Goal: Task Accomplishment & Management: Use online tool/utility

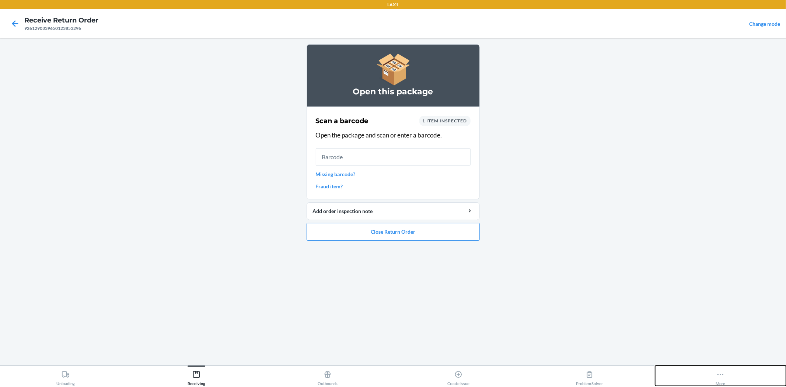
click at [709, 379] on button "More" at bounding box center [720, 375] width 131 height 20
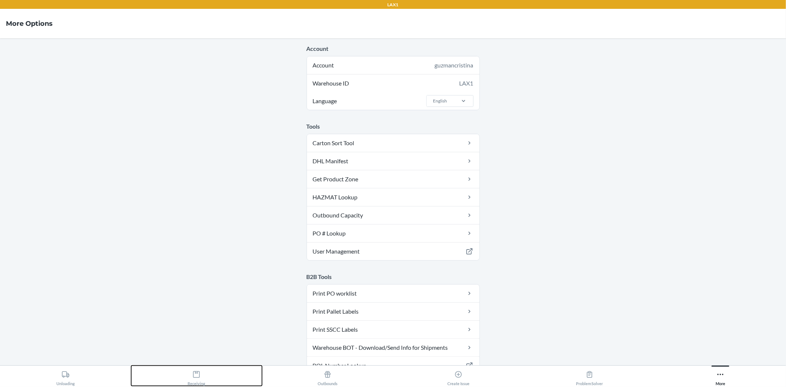
click at [204, 369] on div "Receiving" at bounding box center [196, 376] width 18 height 18
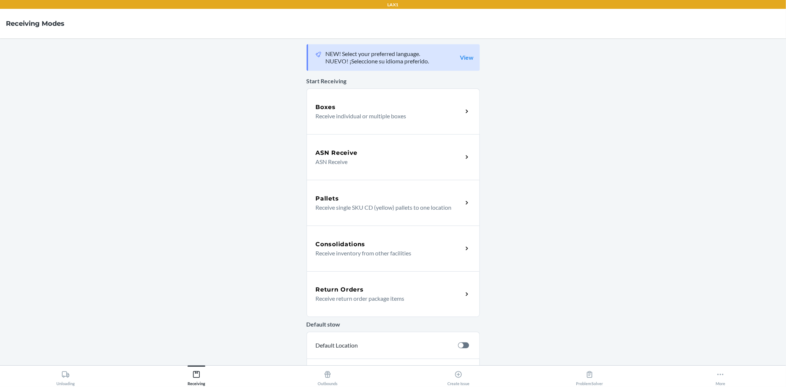
click at [394, 303] on div "Return Orders Receive return order package items" at bounding box center [392, 294] width 173 height 46
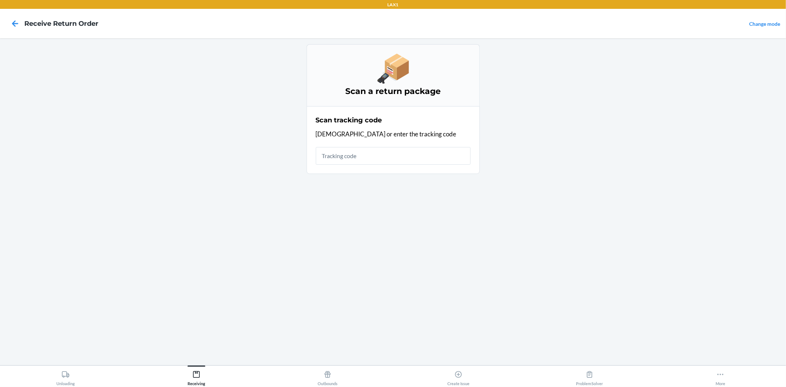
click at [392, 157] on input "text" at bounding box center [393, 156] width 155 height 18
type input "D1001663"
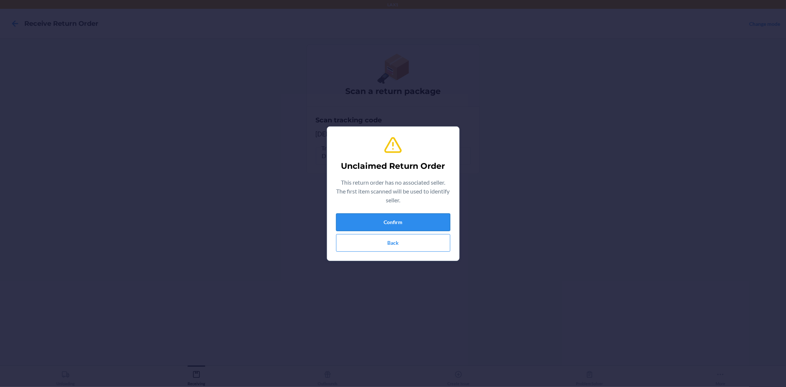
click at [409, 214] on button "Confirm" at bounding box center [393, 222] width 114 height 18
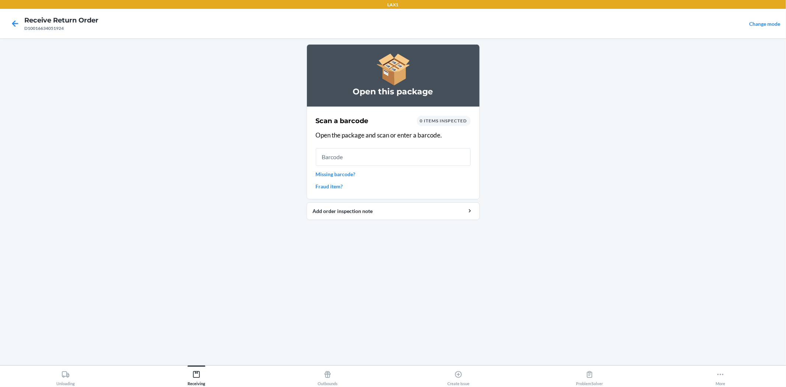
click at [428, 120] on span "0 items inspected" at bounding box center [443, 121] width 47 height 6
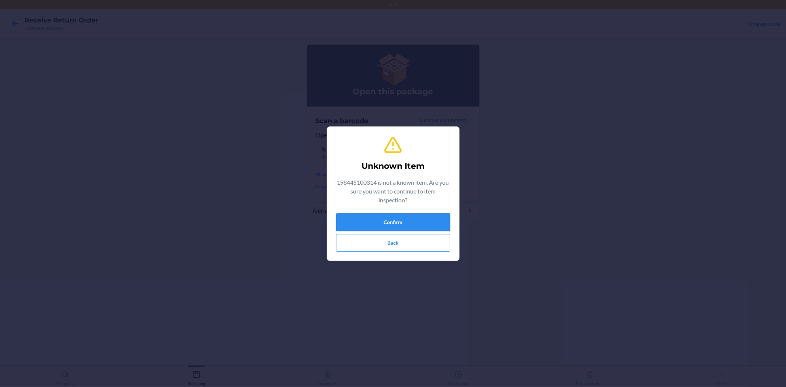
click at [379, 219] on button "Confirm" at bounding box center [393, 222] width 114 height 18
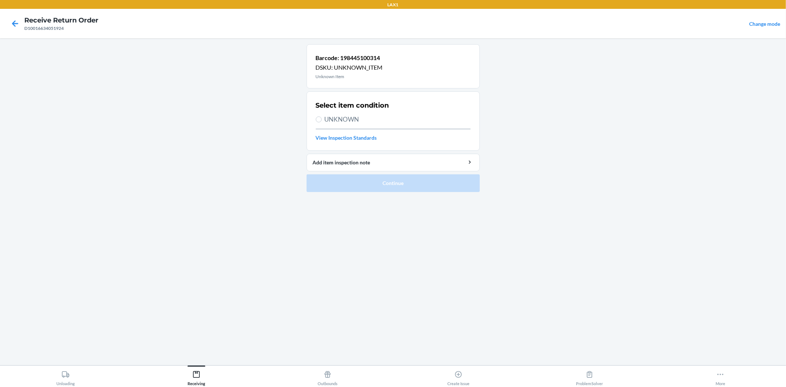
click at [329, 116] on span "UNKNOWN" at bounding box center [397, 120] width 146 height 10
click at [322, 116] on input "UNKNOWN" at bounding box center [319, 119] width 6 height 6
radio input "true"
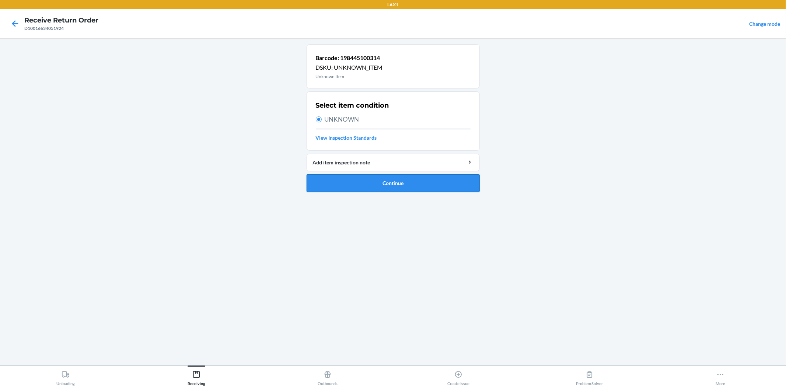
click at [374, 183] on button "Continue" at bounding box center [392, 183] width 173 height 18
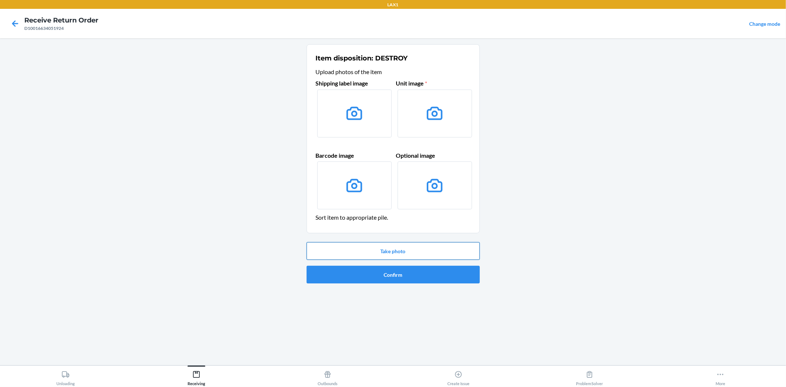
click at [394, 249] on button "Take photo" at bounding box center [392, 251] width 173 height 18
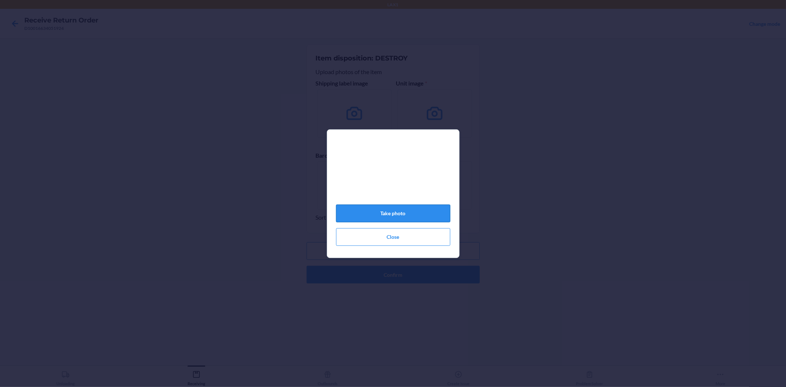
click at [400, 217] on button "Take photo" at bounding box center [393, 213] width 114 height 18
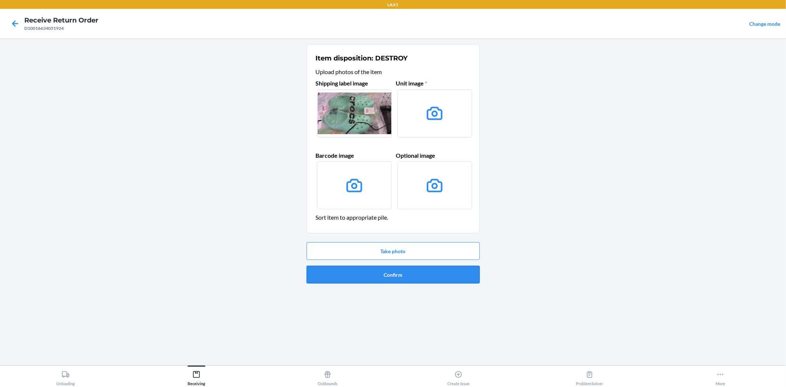
click at [404, 271] on button "Confirm" at bounding box center [392, 275] width 173 height 18
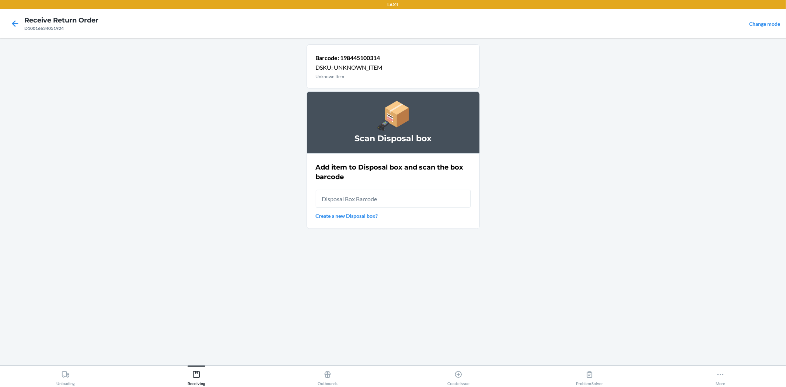
click at [398, 207] on input "text" at bounding box center [393, 199] width 155 height 18
type input "RB0000019AD"
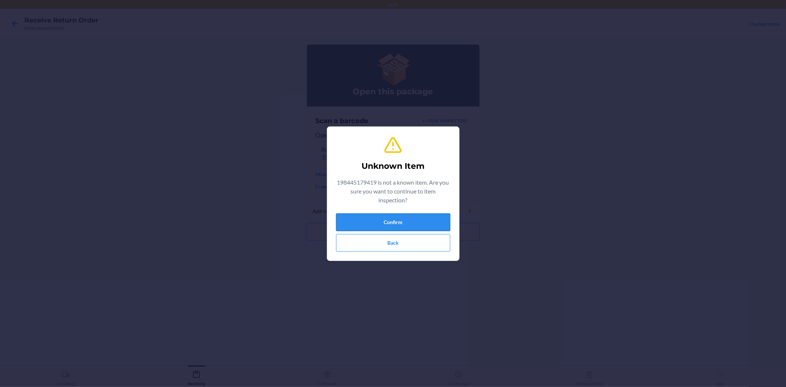
click at [392, 222] on button "Confirm" at bounding box center [393, 222] width 114 height 18
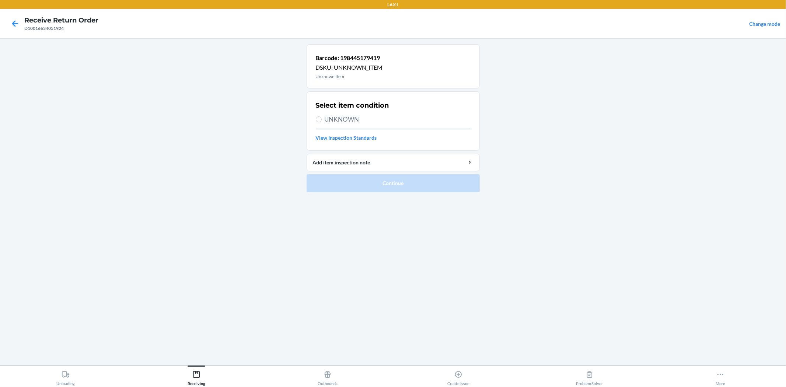
click at [351, 122] on span "UNKNOWN" at bounding box center [397, 120] width 146 height 10
click at [322, 122] on input "UNKNOWN" at bounding box center [319, 119] width 6 height 6
radio input "true"
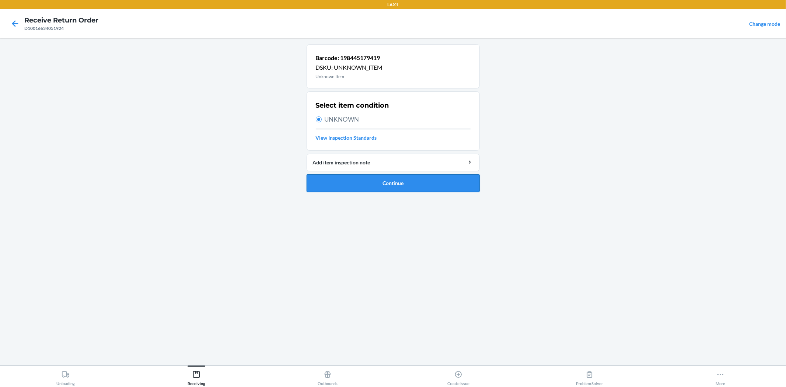
click at [392, 186] on button "Continue" at bounding box center [392, 183] width 173 height 18
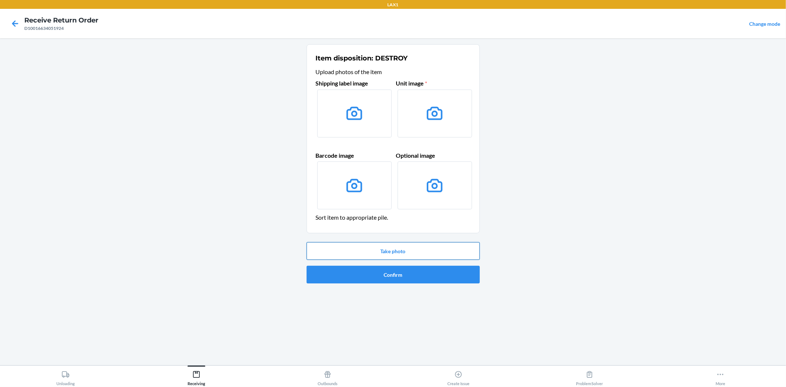
click at [377, 245] on button "Take photo" at bounding box center [392, 251] width 173 height 18
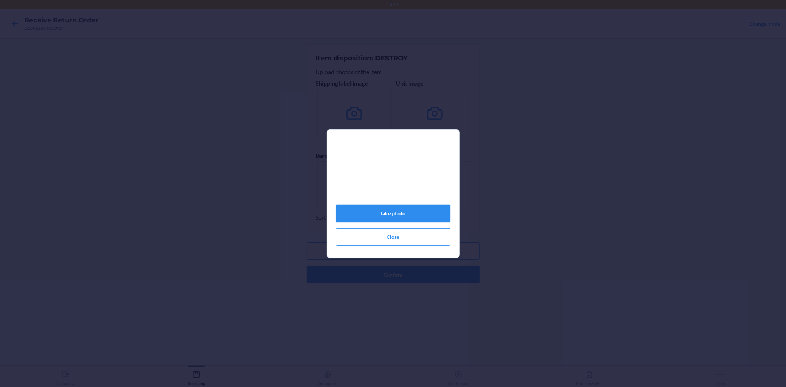
click at [367, 213] on button "Take photo" at bounding box center [393, 213] width 114 height 18
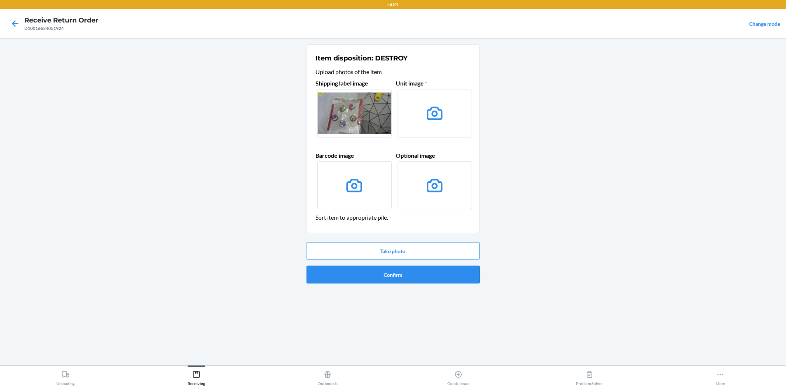
click at [461, 275] on button "Confirm" at bounding box center [392, 275] width 173 height 18
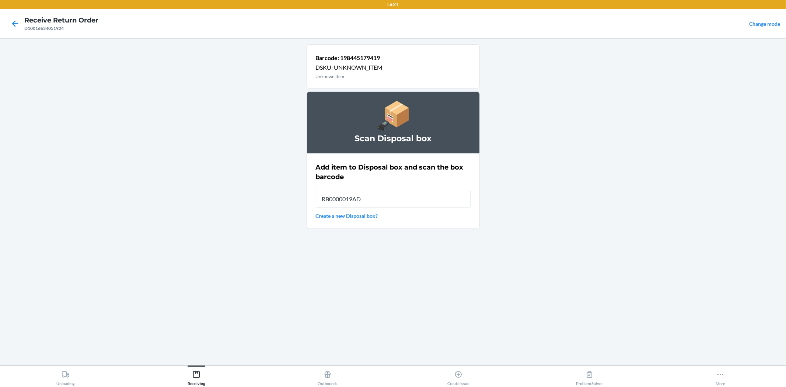
type input "RB0000019AD"
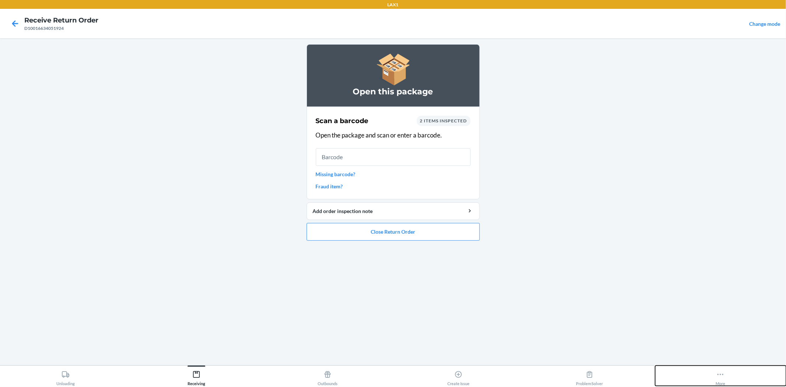
click at [715, 374] on button "More" at bounding box center [720, 375] width 131 height 20
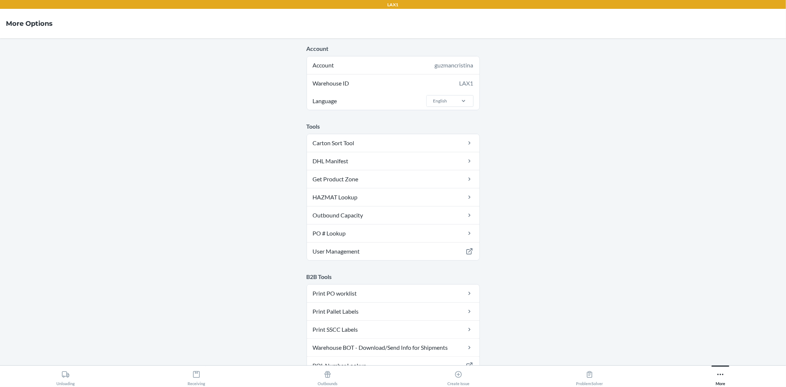
drag, startPoint x: 658, startPoint y: 175, endPoint x: 540, endPoint y: 116, distance: 131.8
click at [658, 174] on main "Account Account guzmancristina Warehouse ID LAX1 Language English Tools Carton …" at bounding box center [393, 201] width 786 height 327
click at [718, 372] on icon at bounding box center [720, 374] width 8 height 8
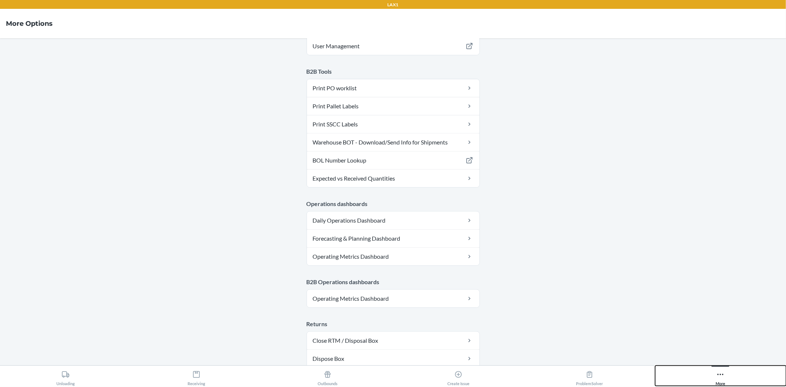
scroll to position [340, 0]
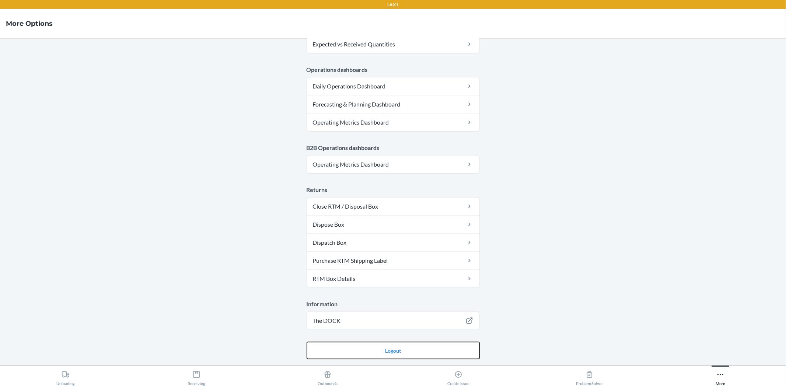
drag, startPoint x: 448, startPoint y: 352, endPoint x: 366, endPoint y: 190, distance: 181.0
click at [448, 352] on button "Logout" at bounding box center [392, 350] width 173 height 18
